Goal: Transaction & Acquisition: Book appointment/travel/reservation

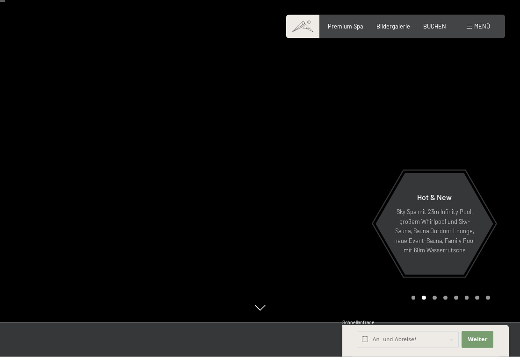
scroll to position [36, 0]
click at [486, 274] on div "Hot & New Sky Spa mit 23m Infinity Pool, großem Whirlpool und Sky-Sauna, Sauna …" at bounding box center [434, 224] width 119 height 100
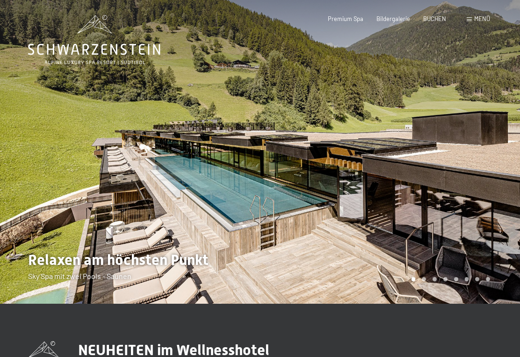
click at [492, 277] on div at bounding box center [390, 152] width 260 height 304
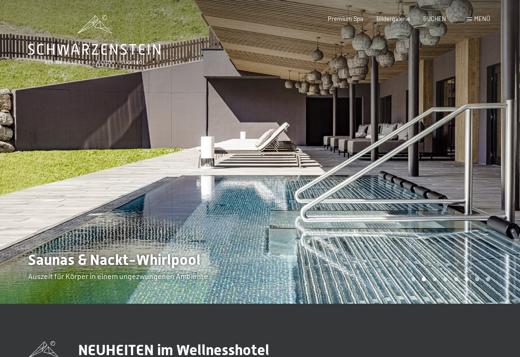
click at [487, 275] on div at bounding box center [390, 152] width 260 height 304
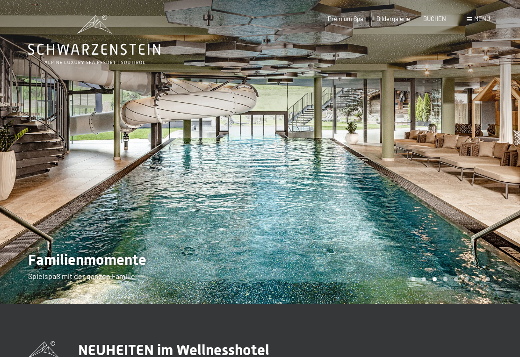
click at [493, 276] on div at bounding box center [390, 152] width 260 height 304
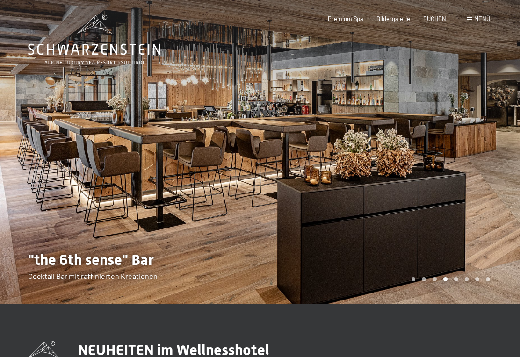
click at [487, 277] on div at bounding box center [390, 152] width 260 height 304
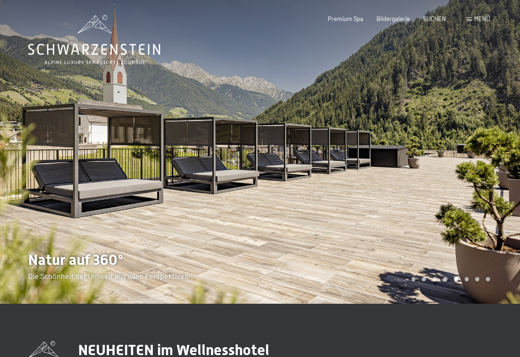
click at [487, 276] on div at bounding box center [390, 152] width 260 height 304
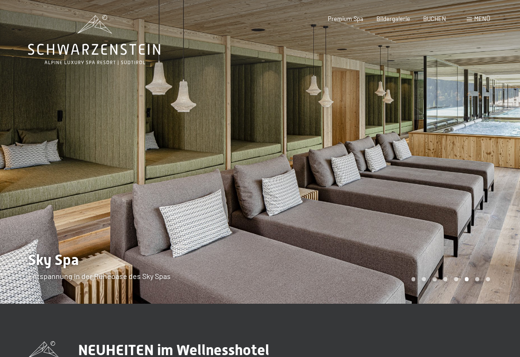
click at [487, 279] on div "Carousel Page 8" at bounding box center [488, 279] width 4 height 4
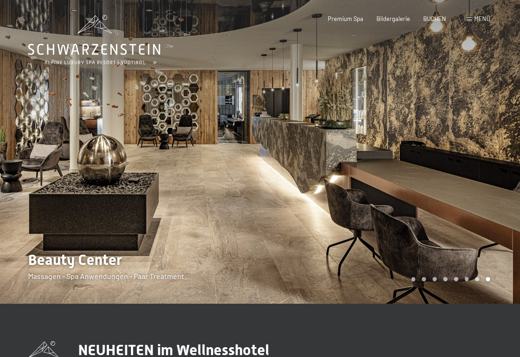
click at [486, 276] on div at bounding box center [390, 152] width 260 height 304
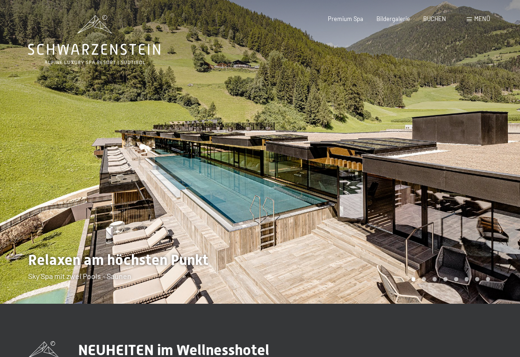
click at [485, 277] on div at bounding box center [390, 152] width 260 height 304
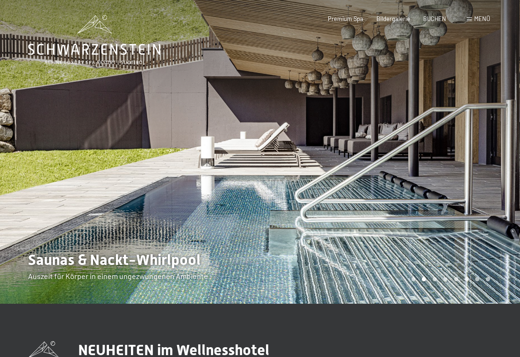
click at [439, 19] on span "BUCHEN" at bounding box center [434, 18] width 23 height 7
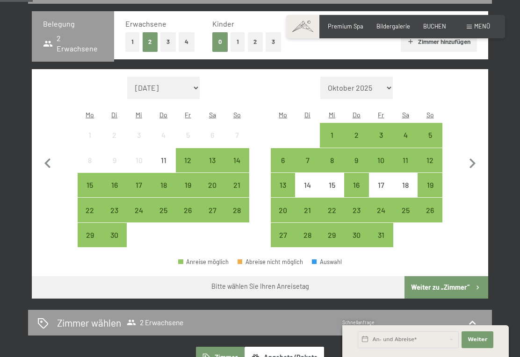
scroll to position [201, 0]
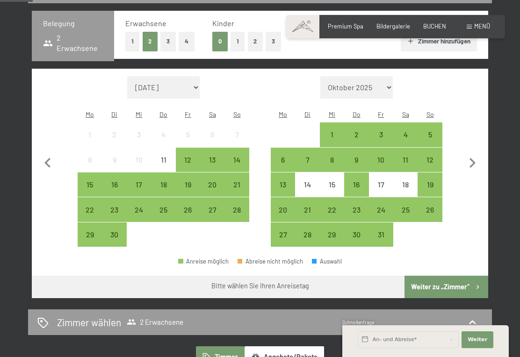
click at [337, 131] on div "1" at bounding box center [332, 142] width 22 height 22
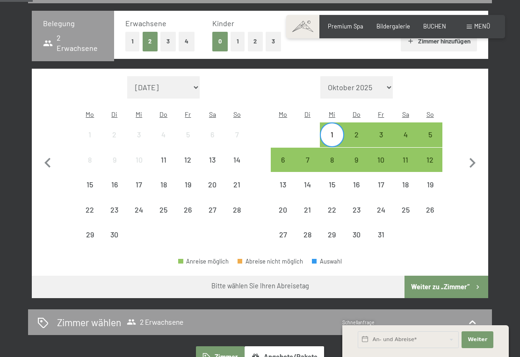
click at [433, 131] on div "5" at bounding box center [430, 142] width 22 height 22
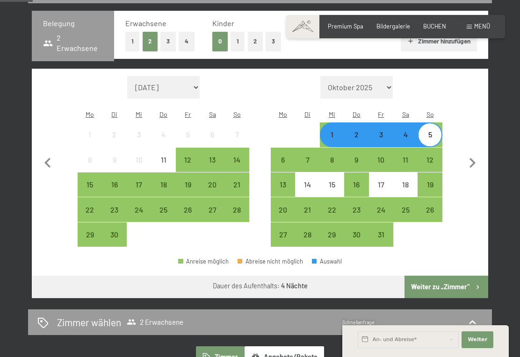
click at [454, 276] on button "Weiter zu „Zimmer“" at bounding box center [447, 287] width 84 height 22
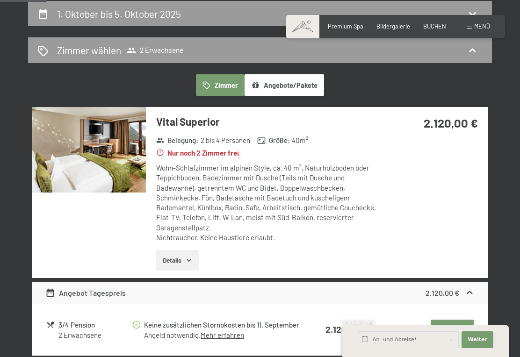
click at [181, 254] on button "Details" at bounding box center [177, 260] width 43 height 21
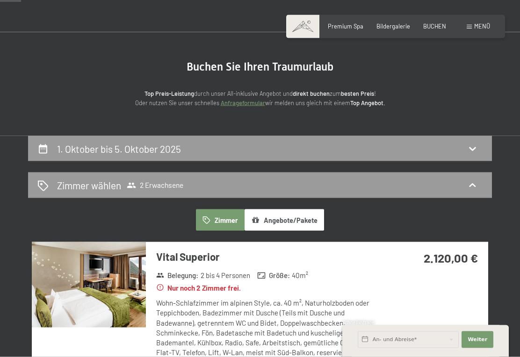
scroll to position [0, 0]
